Goal: Information Seeking & Learning: Learn about a topic

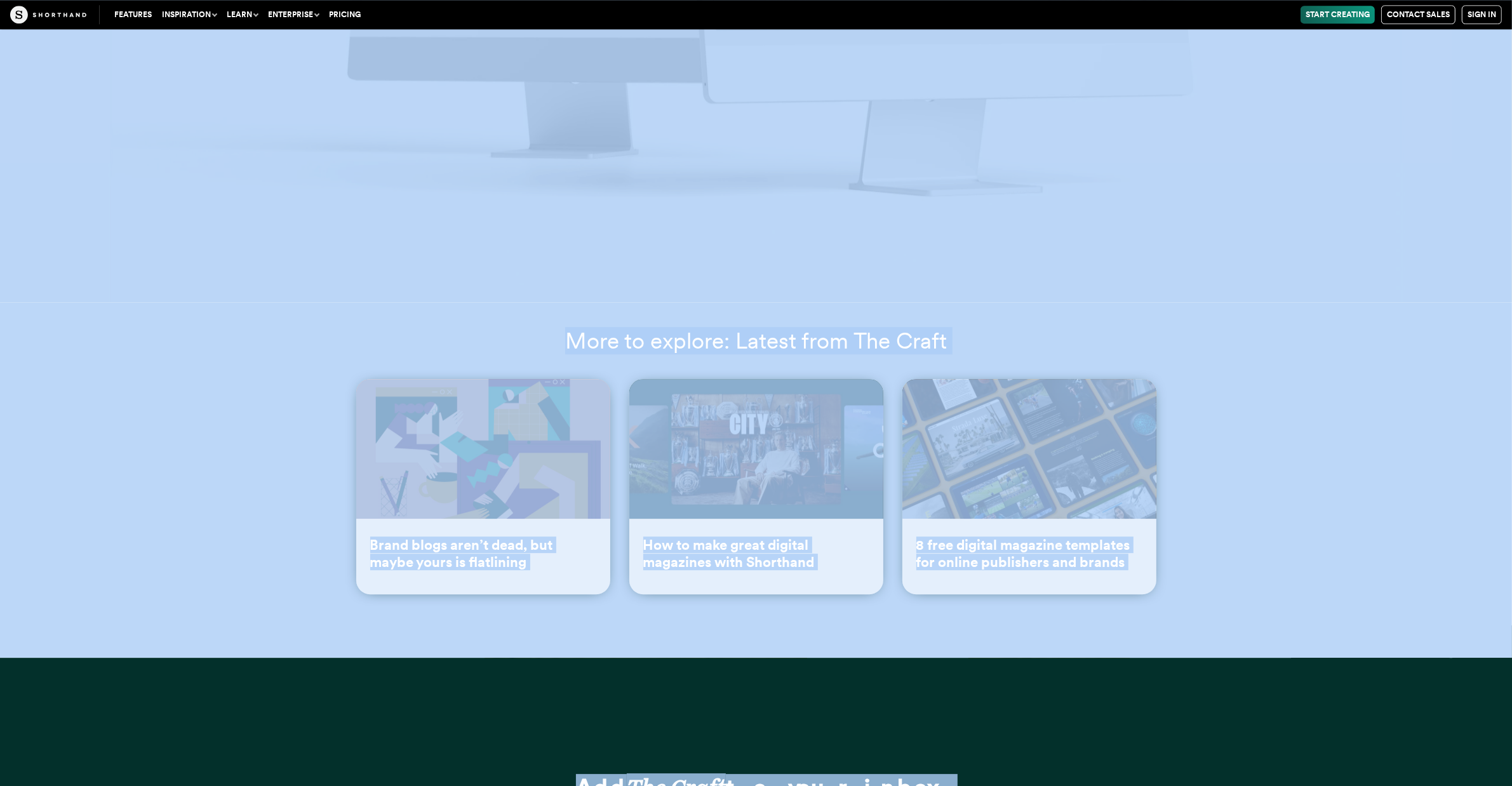
scroll to position [22784, 0]
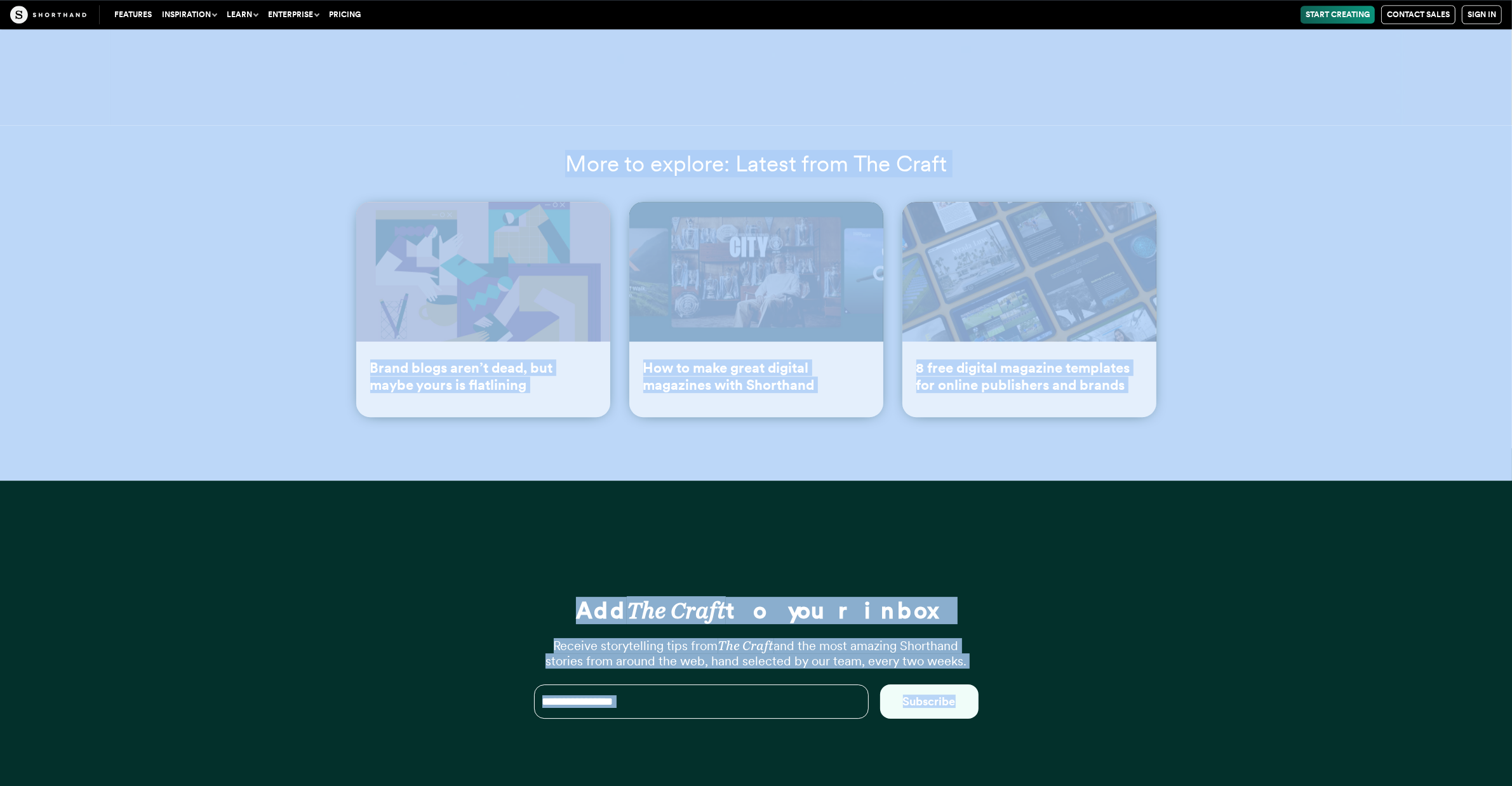
drag, startPoint x: 401, startPoint y: 80, endPoint x: 1357, endPoint y: 787, distance: 1189.0
copy article "loremi dolors: ame conse adipi elit seddoeius t incidid utlaboreetdolo ma ali e…"
click at [905, 480] on div "Add The Craft to your inbox Receive storytelling tips from The Craft and the mo…" at bounding box center [756, 676] width 508 height 393
click at [1343, 480] on div "Add The Craft to your inbox Receive storytelling tips from The Craft and the mo…" at bounding box center [756, 676] width 1512 height 393
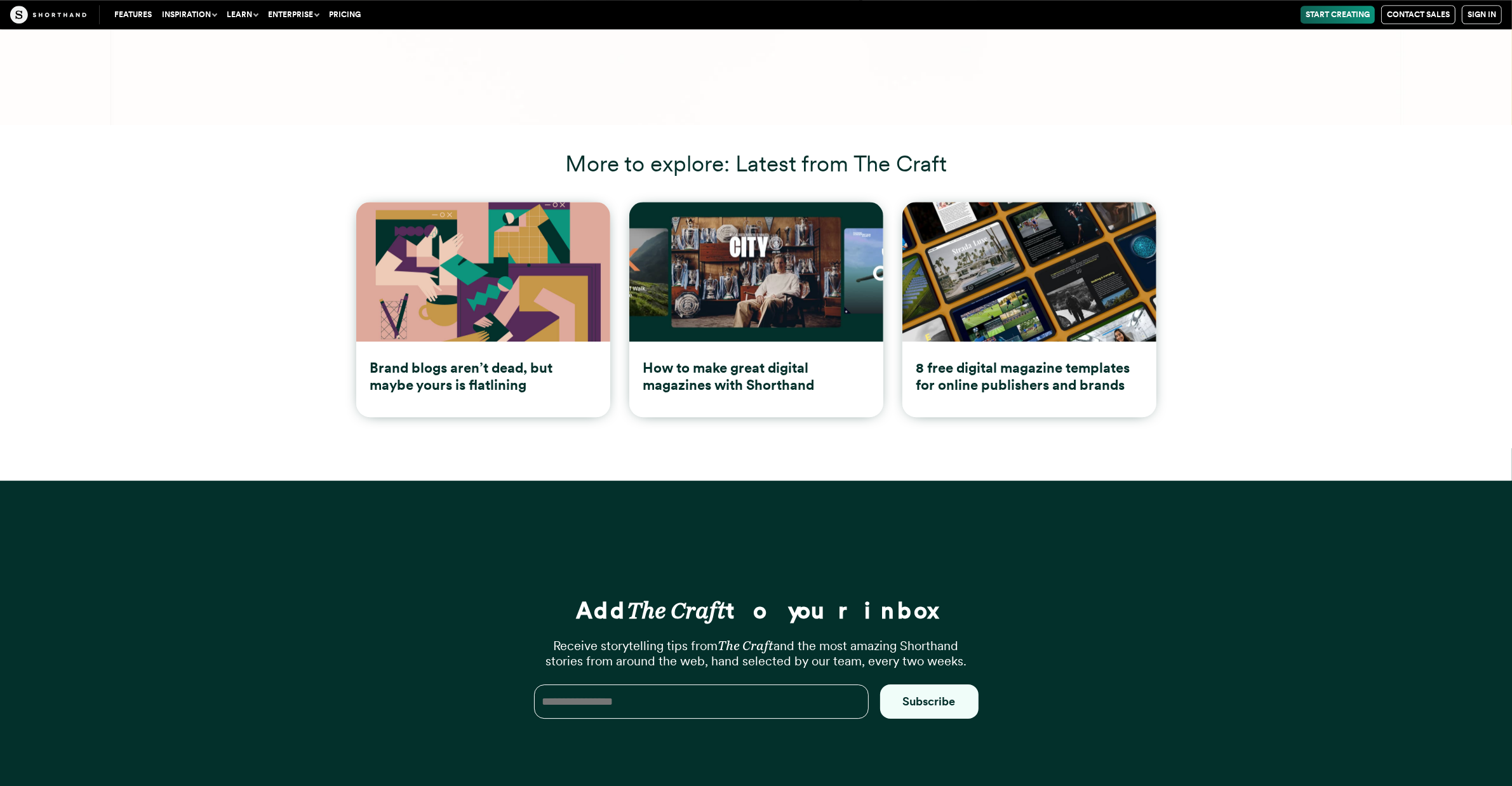
drag, startPoint x: 1360, startPoint y: 445, endPoint x: 1343, endPoint y: 405, distance: 43.5
click at [1343, 480] on div "Add The Craft to your inbox Receive storytelling tips from The Craft and the mo…" at bounding box center [756, 676] width 1512 height 393
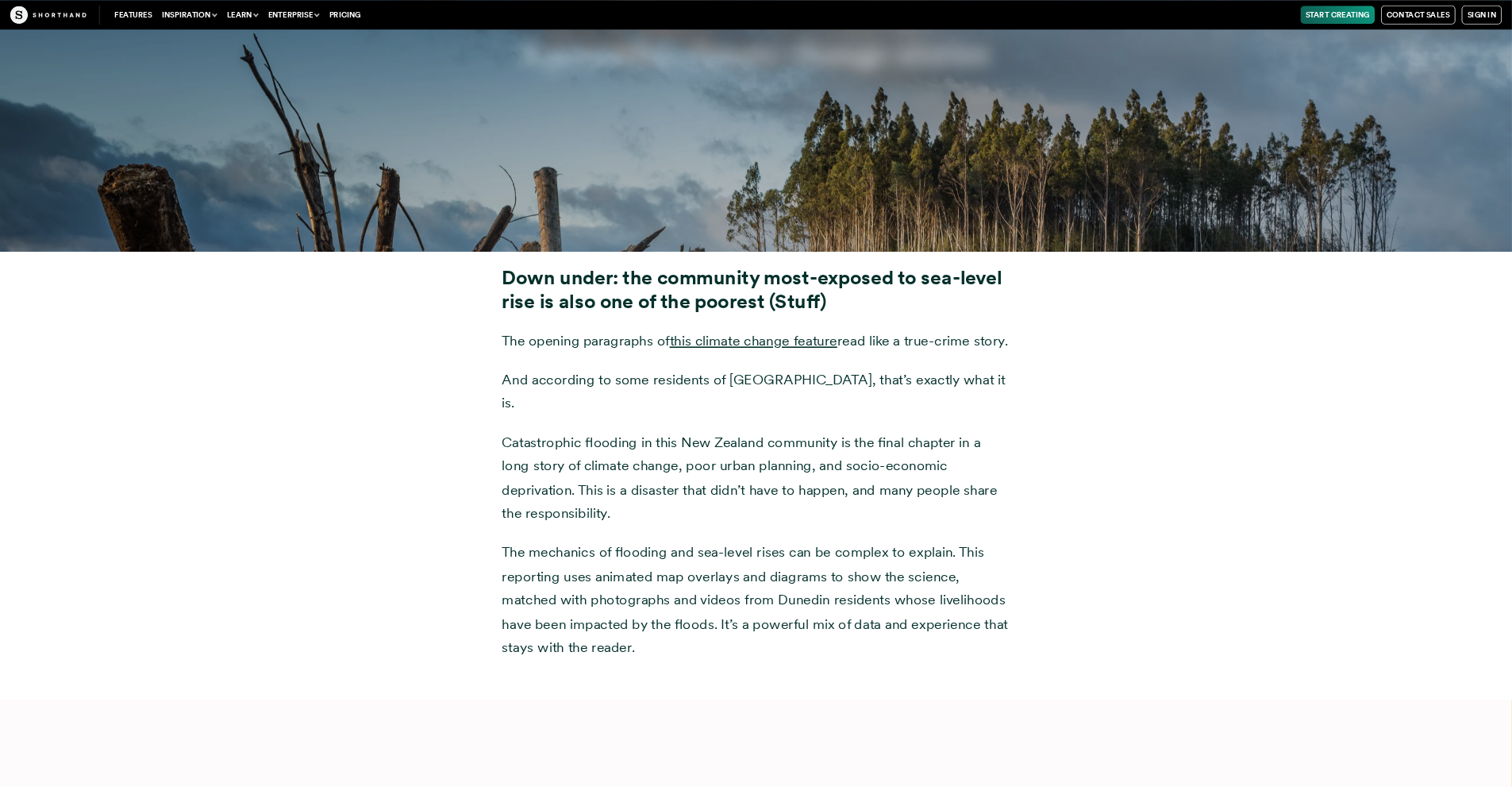
scroll to position [5980, 0]
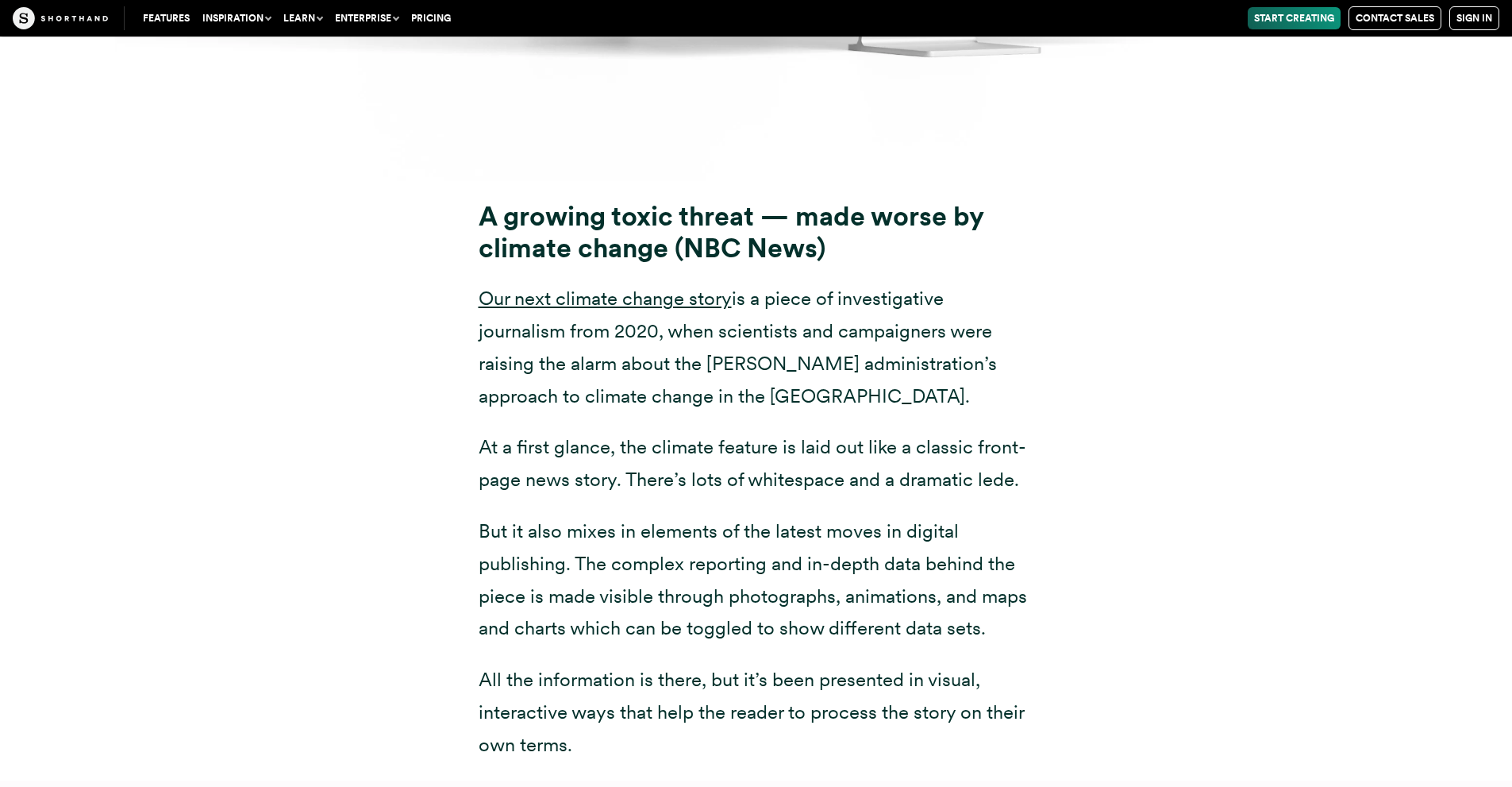
scroll to position [12362, 0]
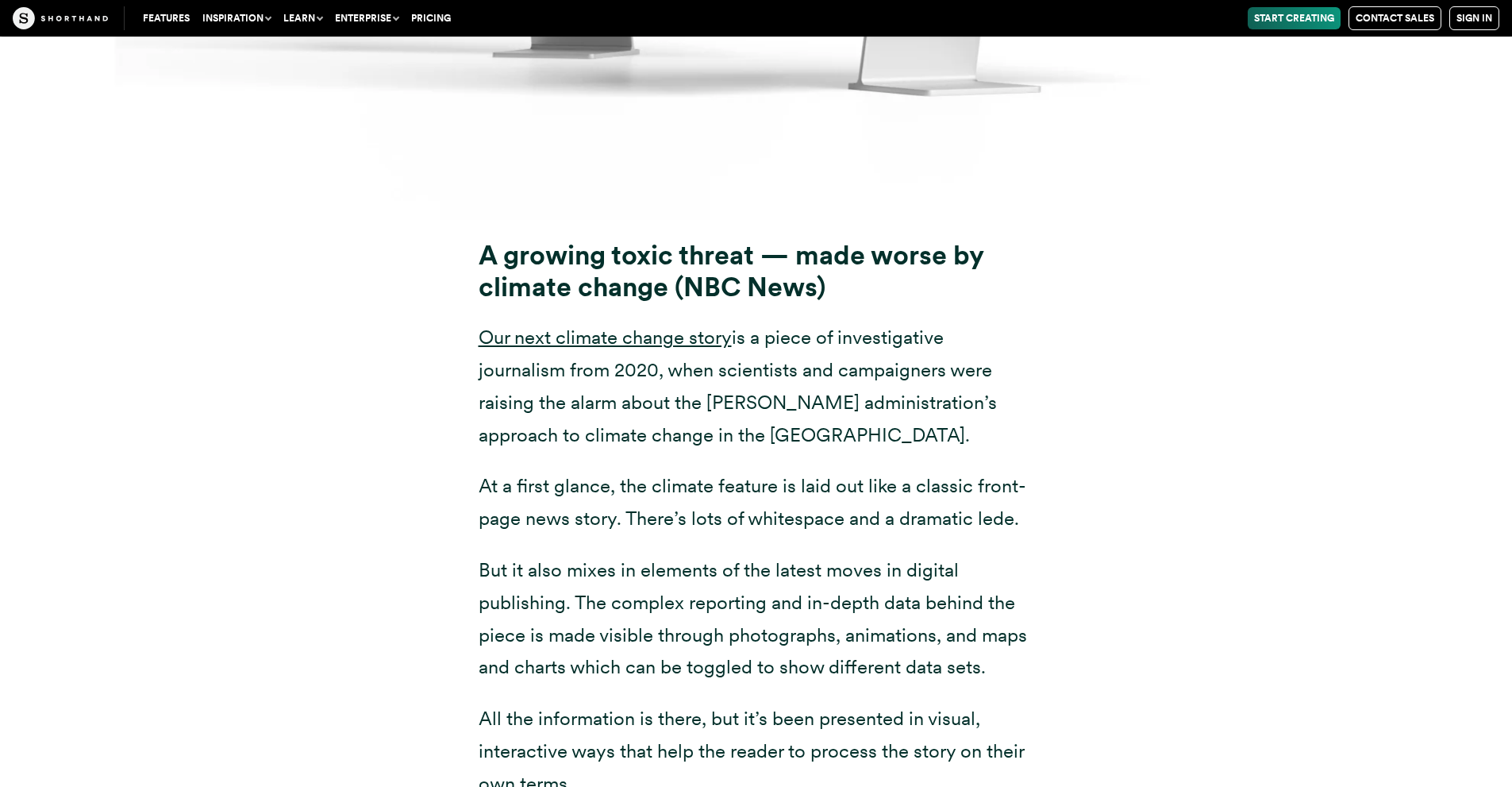
scroll to position [12860, 0]
click at [623, 326] on link "Our next climate change story" at bounding box center [605, 337] width 253 height 23
